Goal: Information Seeking & Learning: Learn about a topic

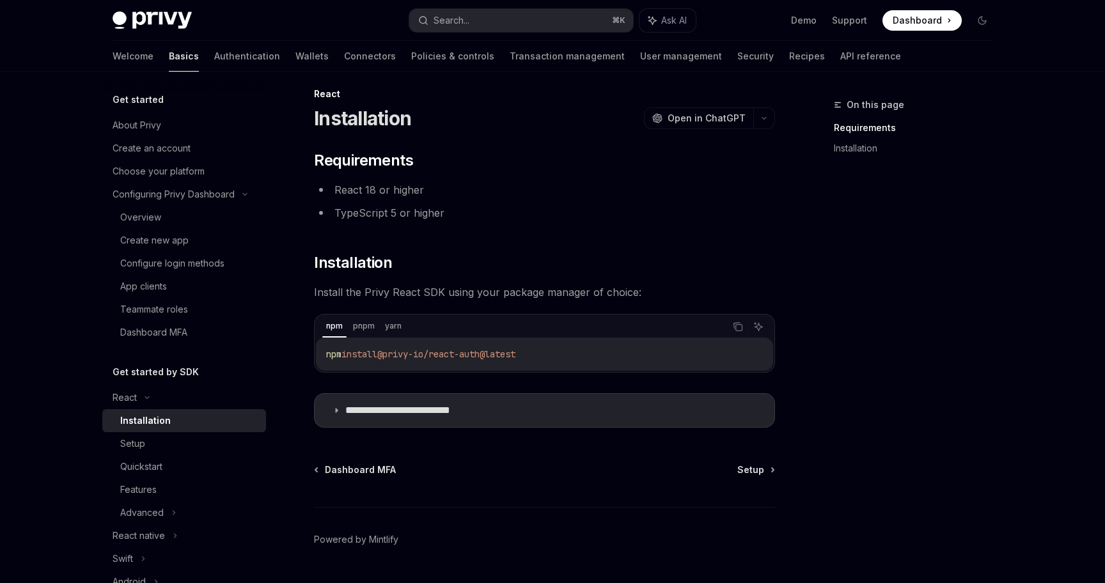
scroll to position [22, 0]
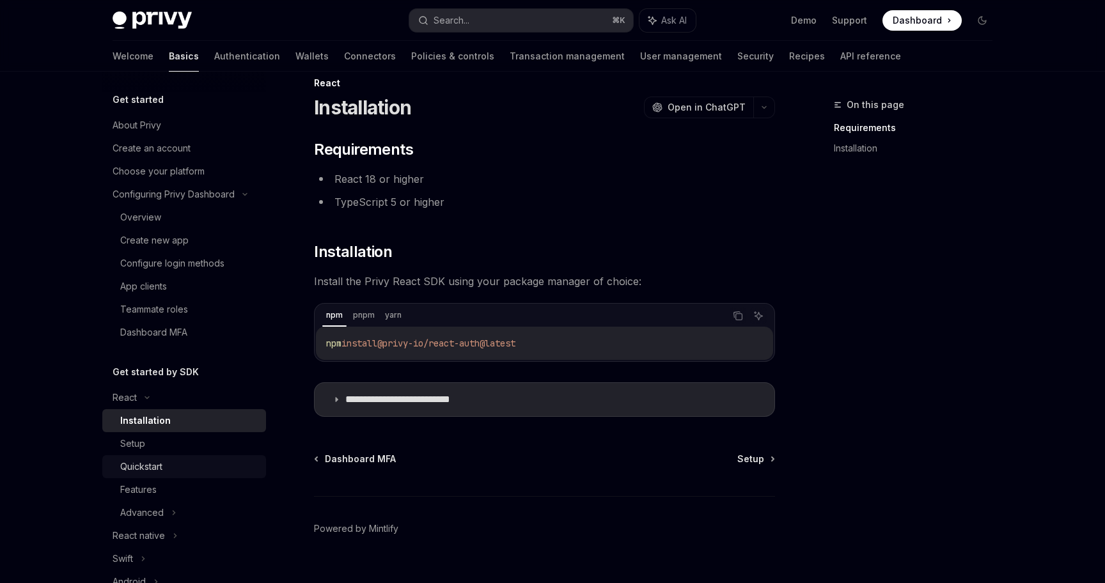
click at [170, 466] on div "Quickstart" at bounding box center [189, 466] width 138 height 15
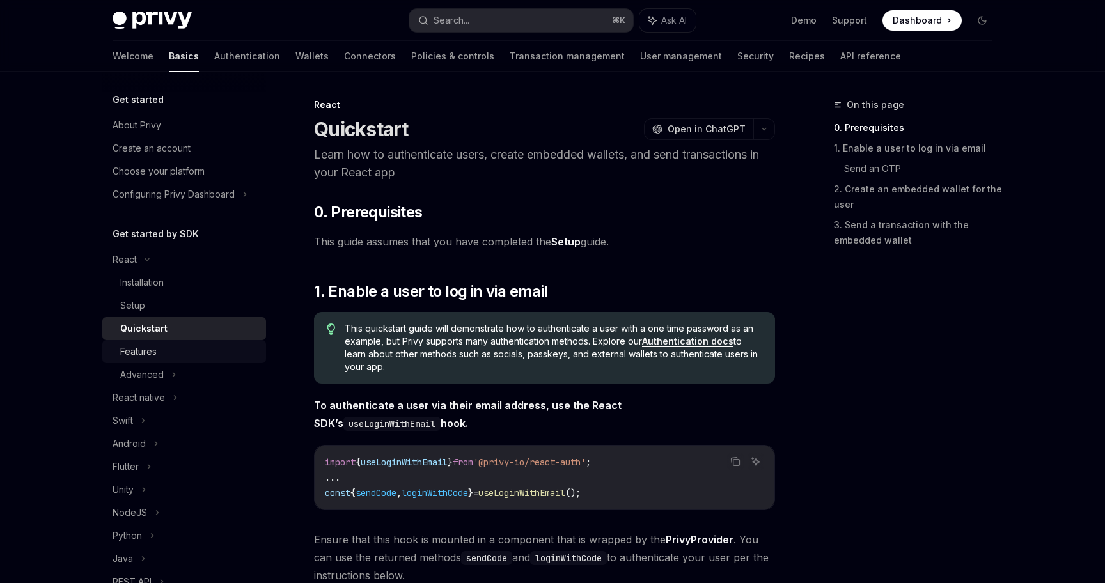
click at [162, 353] on div "Features" at bounding box center [189, 351] width 138 height 15
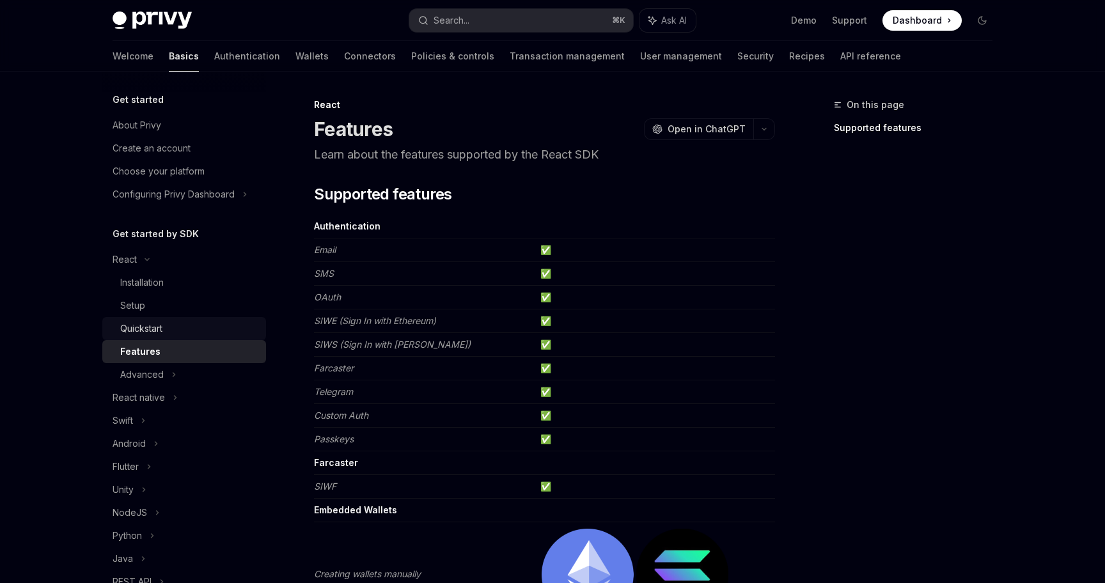
click at [196, 336] on div "Quickstart" at bounding box center [189, 328] width 138 height 15
type textarea "*"
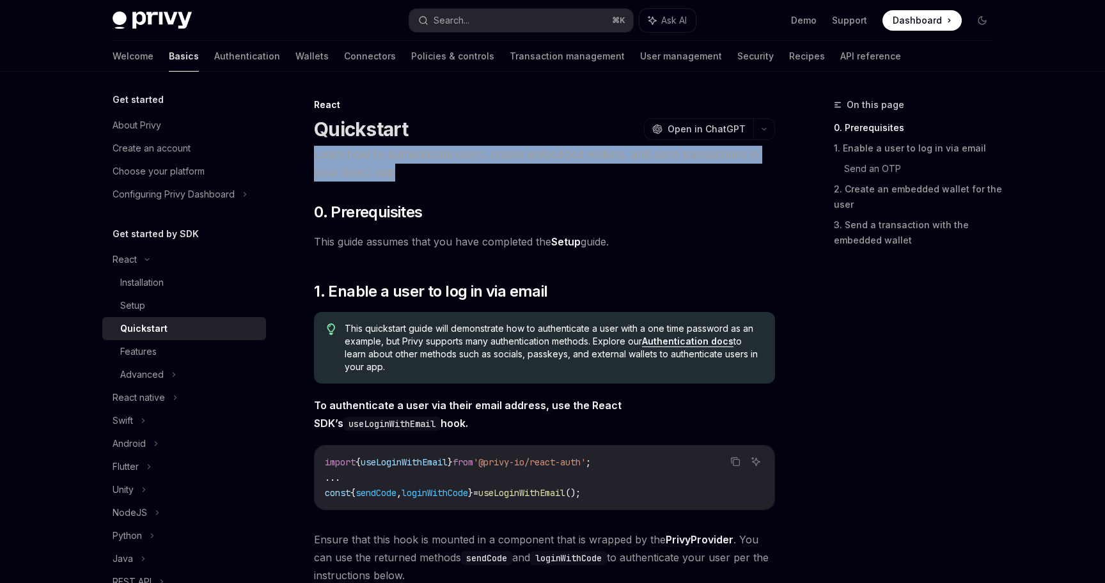
copy p "Learn how to authenticate users, create embedded wallets, and send transactions…"
drag, startPoint x: 497, startPoint y: 180, endPoint x: 309, endPoint y: 155, distance: 190.3
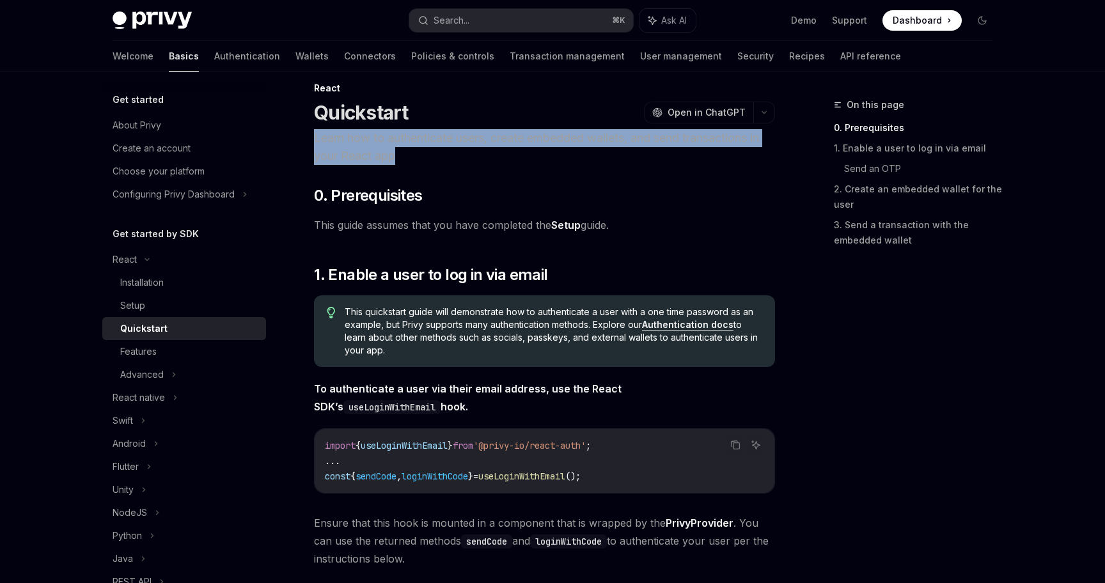
scroll to position [24, 0]
